Goal: Transaction & Acquisition: Obtain resource

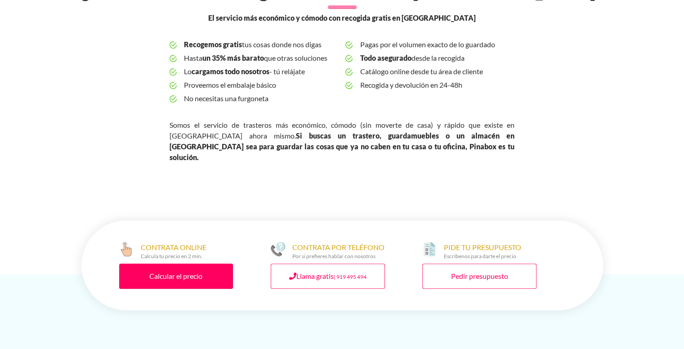
scroll to position [315, 0]
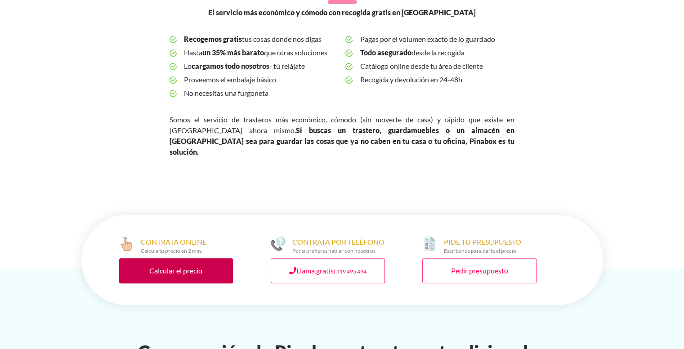
click at [167, 258] on link "Calcular el precio" at bounding box center [176, 270] width 114 height 25
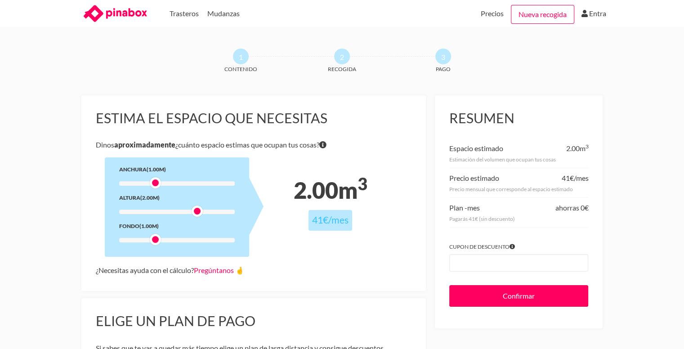
drag, startPoint x: 155, startPoint y: 211, endPoint x: 193, endPoint y: 211, distance: 38.2
click at [193, 211] on div at bounding box center [196, 210] width 11 height 11
drag, startPoint x: 155, startPoint y: 182, endPoint x: 235, endPoint y: 185, distance: 79.6
click at [235, 185] on div at bounding box center [239, 182] width 11 height 11
drag, startPoint x: 153, startPoint y: 239, endPoint x: 233, endPoint y: 236, distance: 79.6
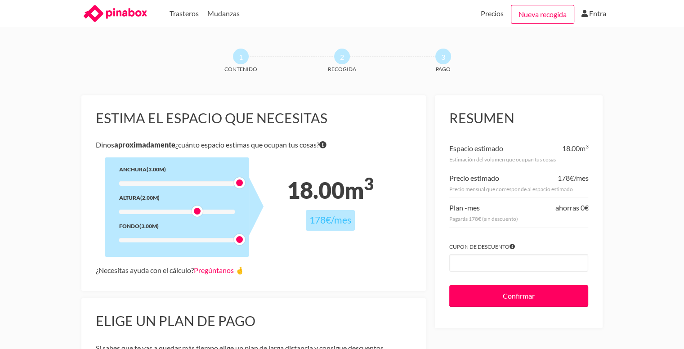
click at [233, 236] on div "Anchura (3.00m) Altura (2.00m) Fondo (3.00m)" at bounding box center [177, 206] width 144 height 99
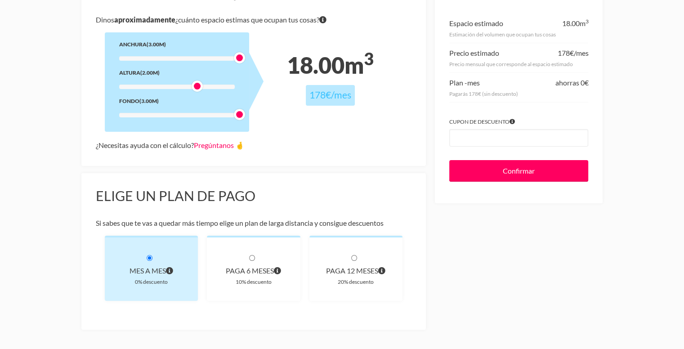
scroll to position [135, 0]
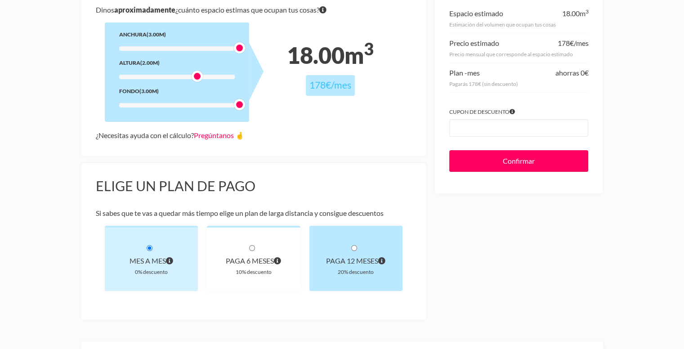
click at [333, 261] on div "paga 12 meses" at bounding box center [356, 260] width 65 height 13
radio input "true"
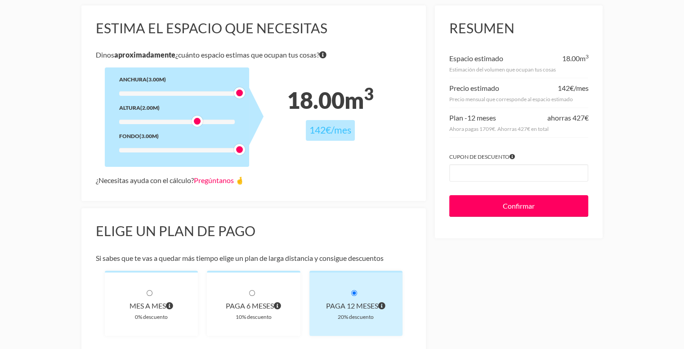
scroll to position [90, 0]
click at [217, 93] on div at bounding box center [177, 93] width 116 height 4
click at [215, 150] on div at bounding box center [177, 150] width 116 height 4
click at [204, 93] on div at bounding box center [177, 93] width 116 height 4
click at [196, 92] on div at bounding box center [177, 93] width 116 height 4
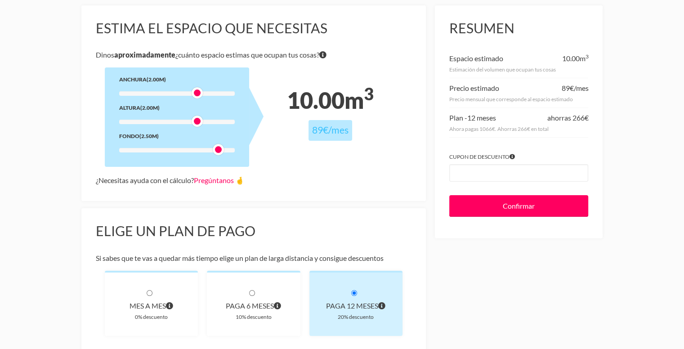
click at [196, 148] on div at bounding box center [177, 150] width 116 height 4
